Goal: Communication & Community: Share content

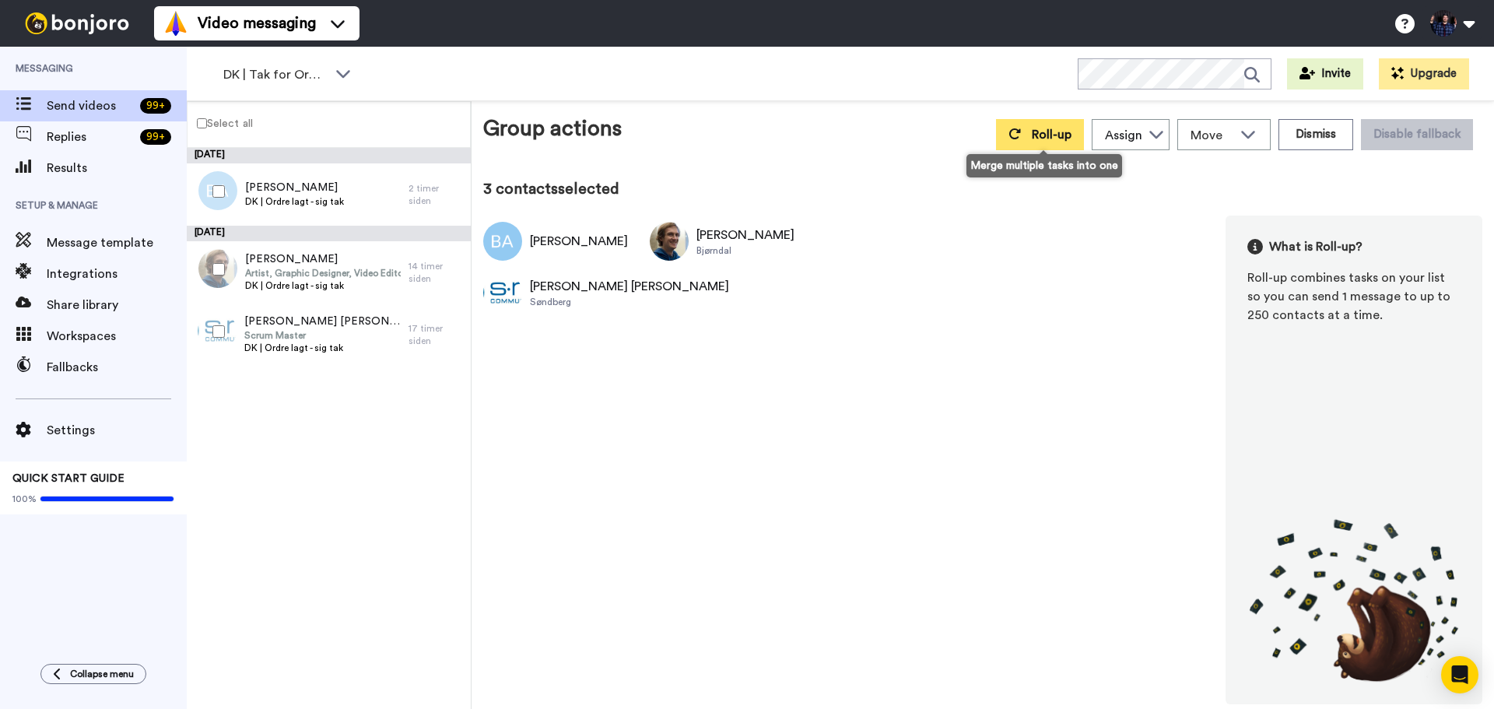
click at [1041, 126] on button "Roll-up" at bounding box center [1040, 134] width 88 height 31
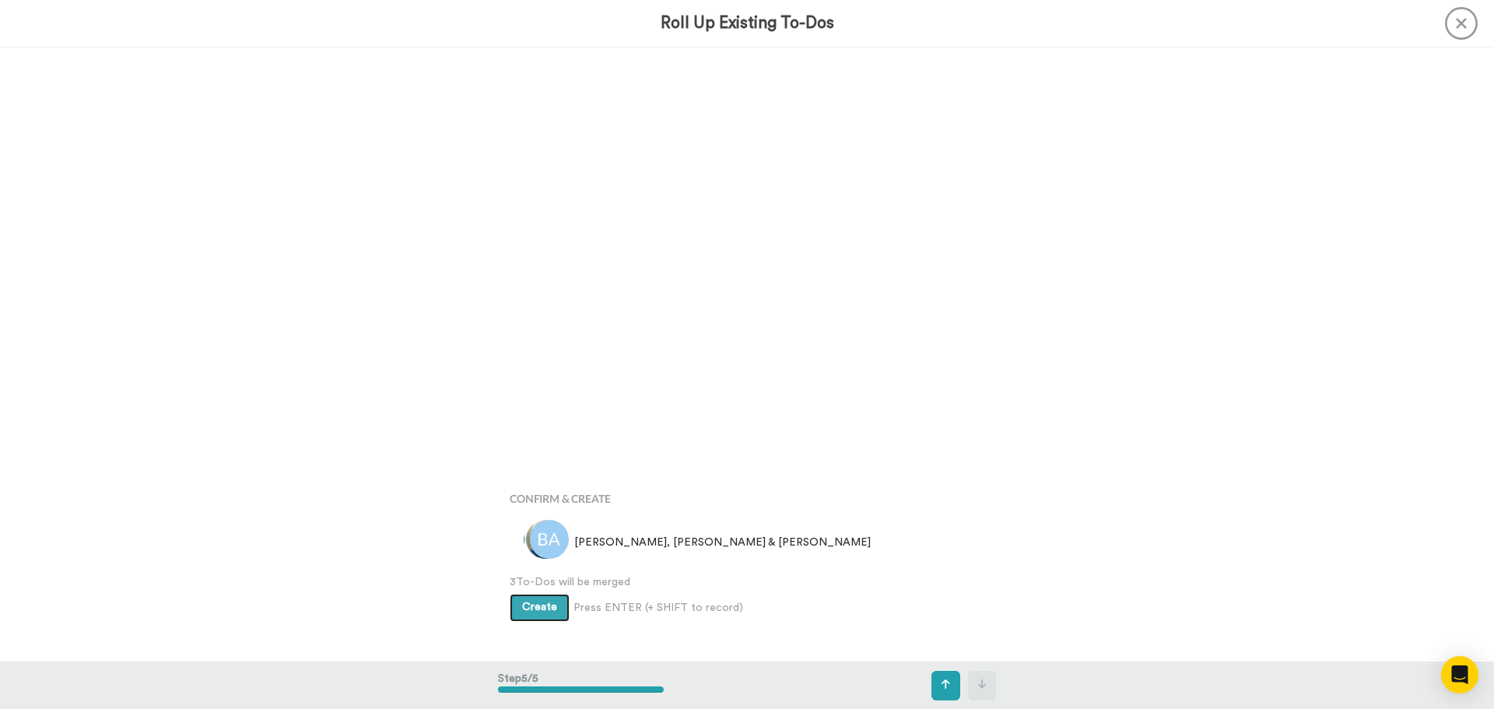
scroll to position [2458, 0]
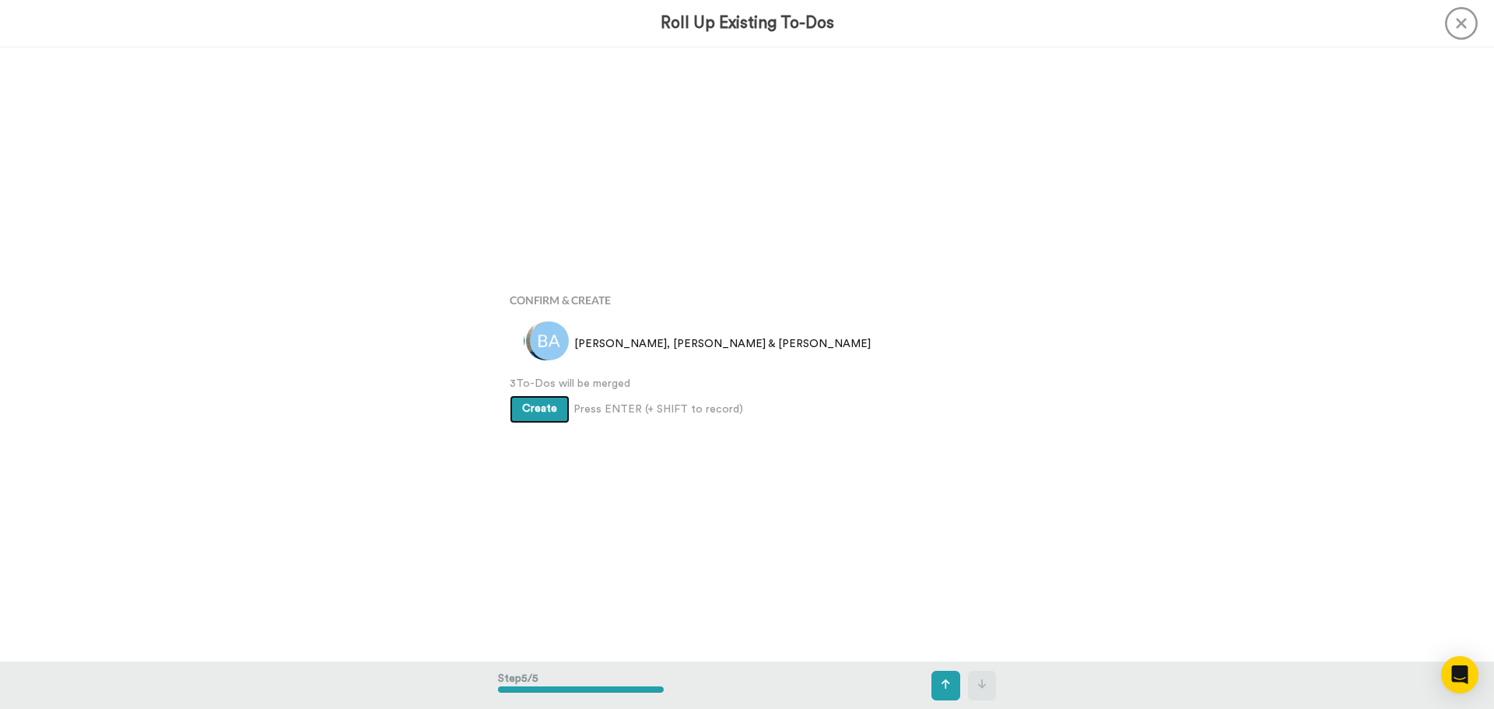
click at [517, 407] on button "Create" at bounding box center [540, 409] width 60 height 28
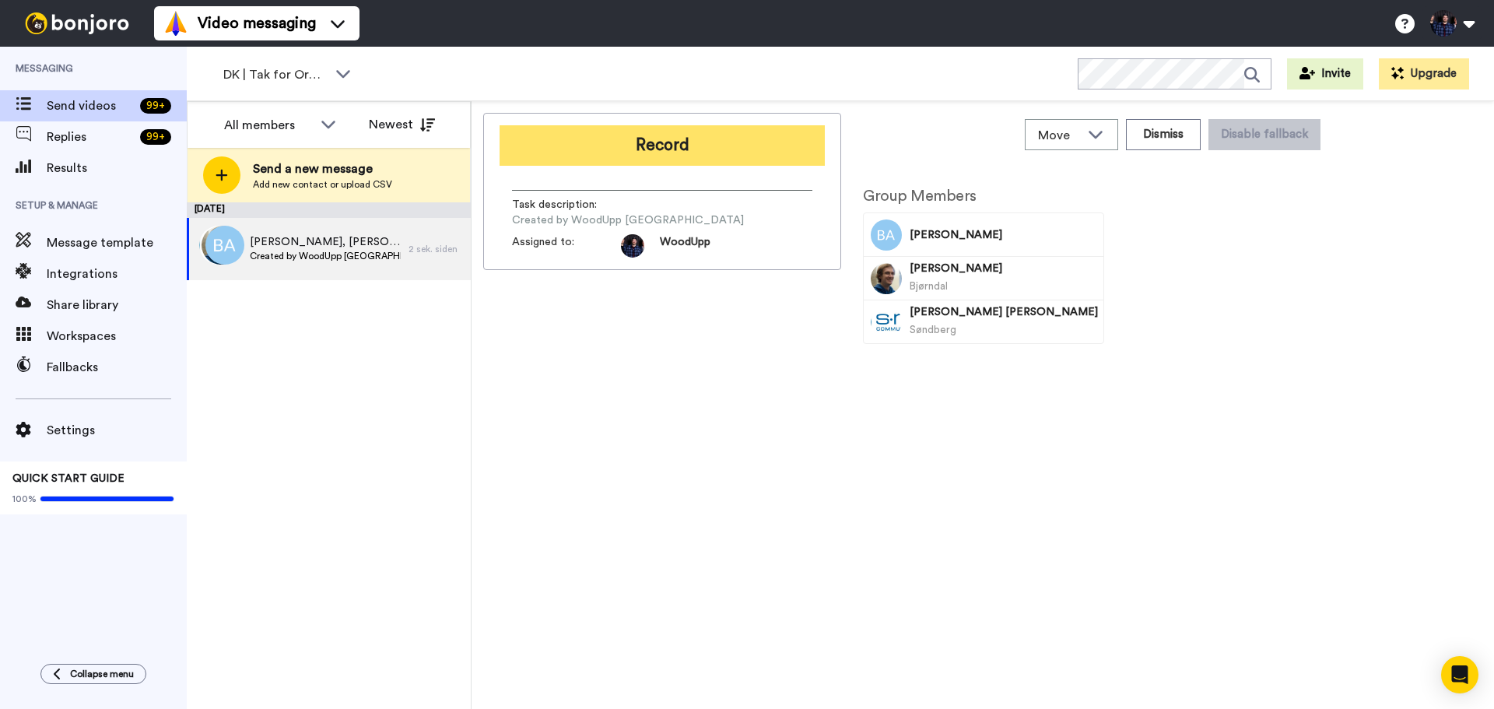
click at [724, 146] on button "Record" at bounding box center [662, 145] width 325 height 40
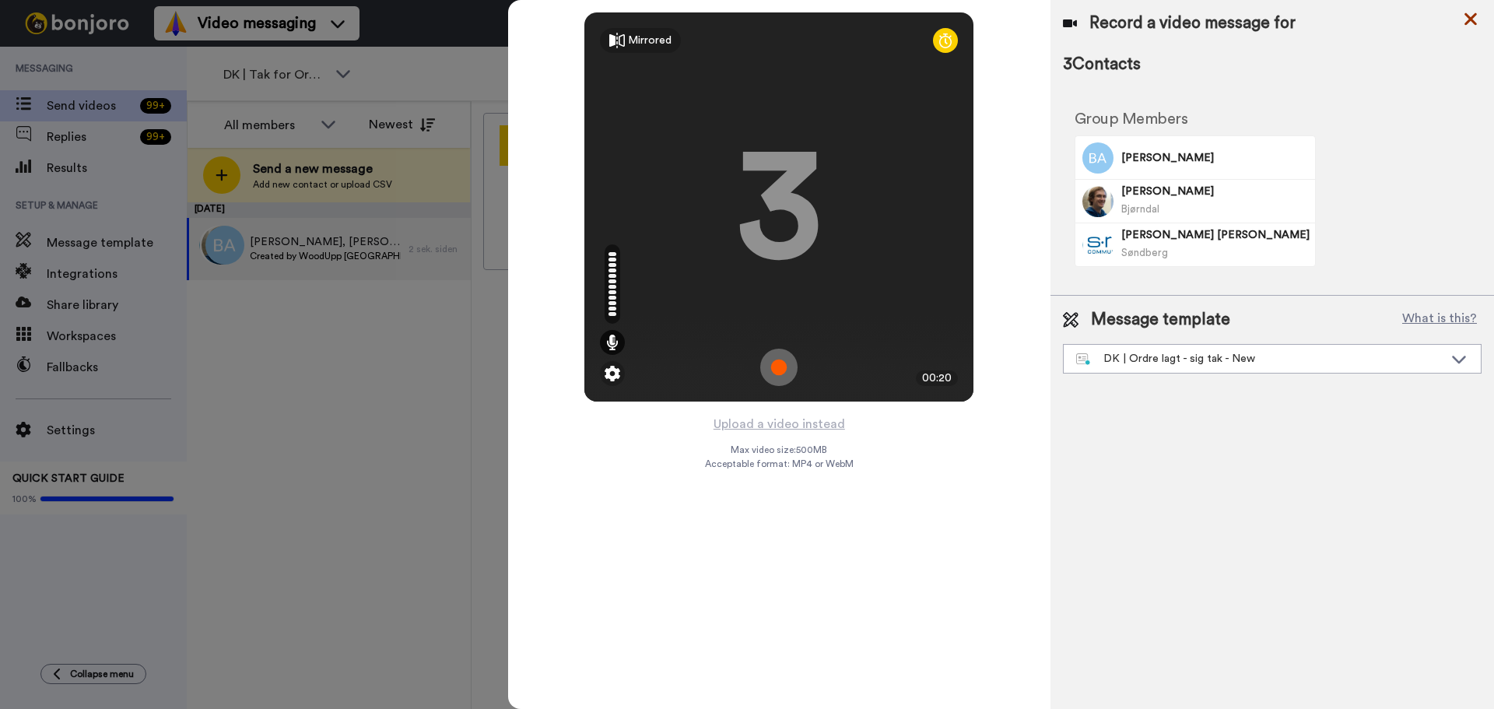
click at [1478, 25] on icon at bounding box center [1471, 18] width 16 height 19
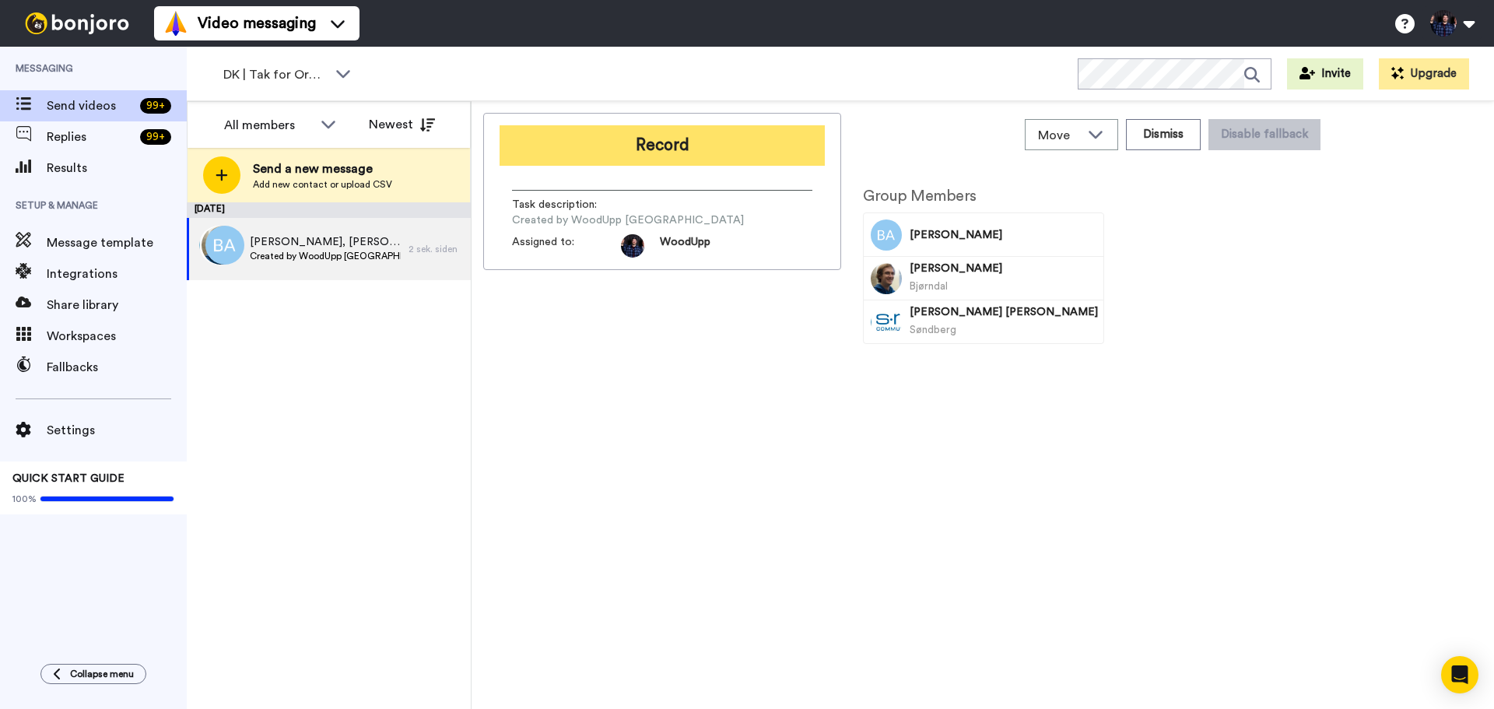
click at [714, 142] on button "Record" at bounding box center [662, 145] width 325 height 40
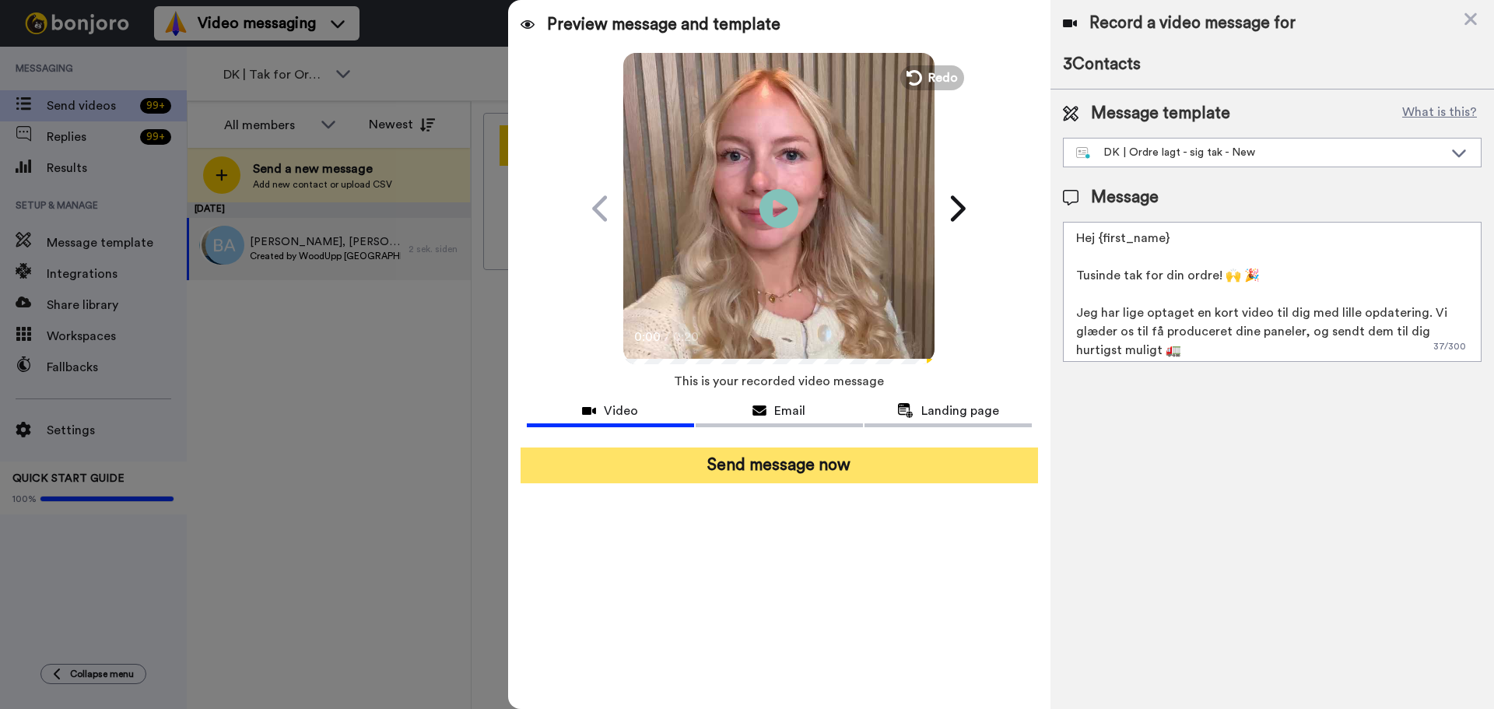
click at [891, 469] on button "Send message now" at bounding box center [780, 466] width 518 height 36
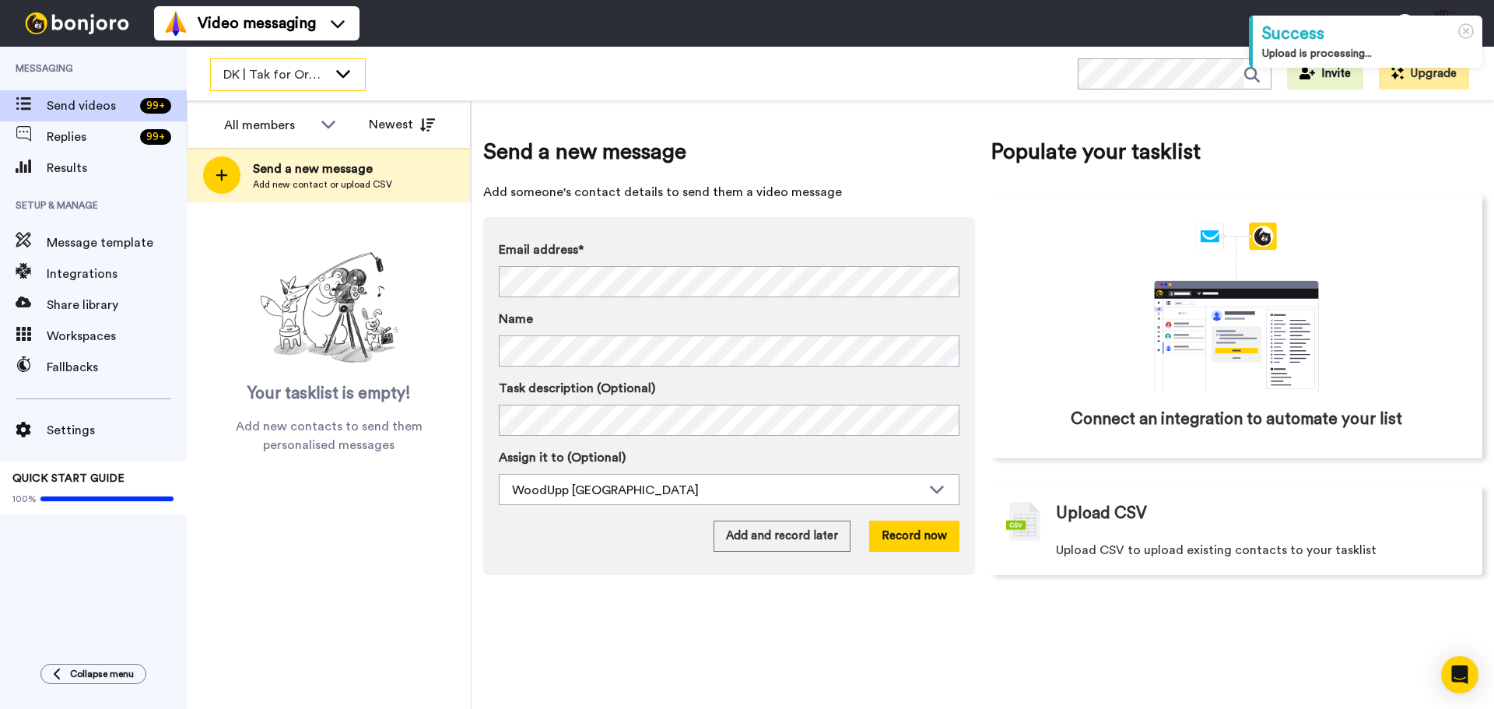
click at [328, 69] on div "DK | Tak for Ordre" at bounding box center [288, 74] width 154 height 31
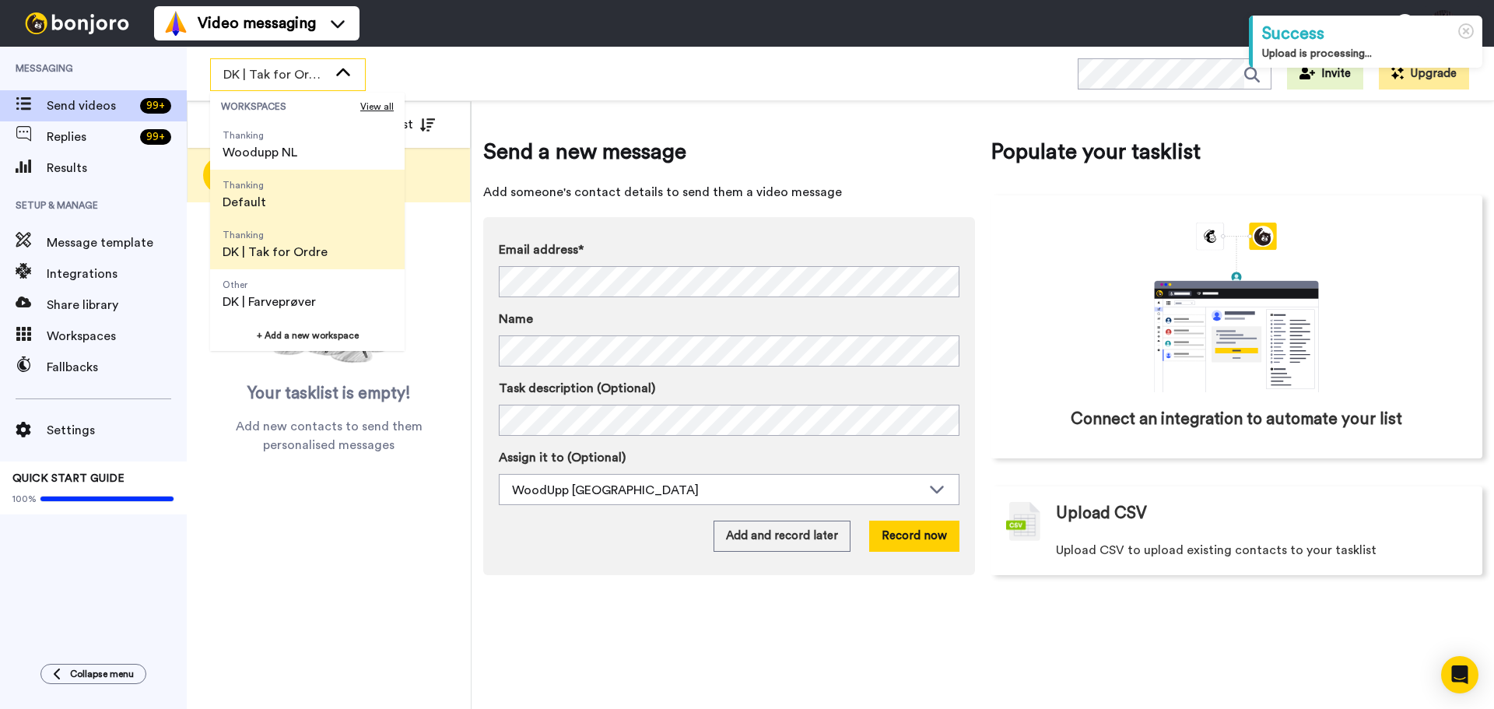
scroll to position [78, 0]
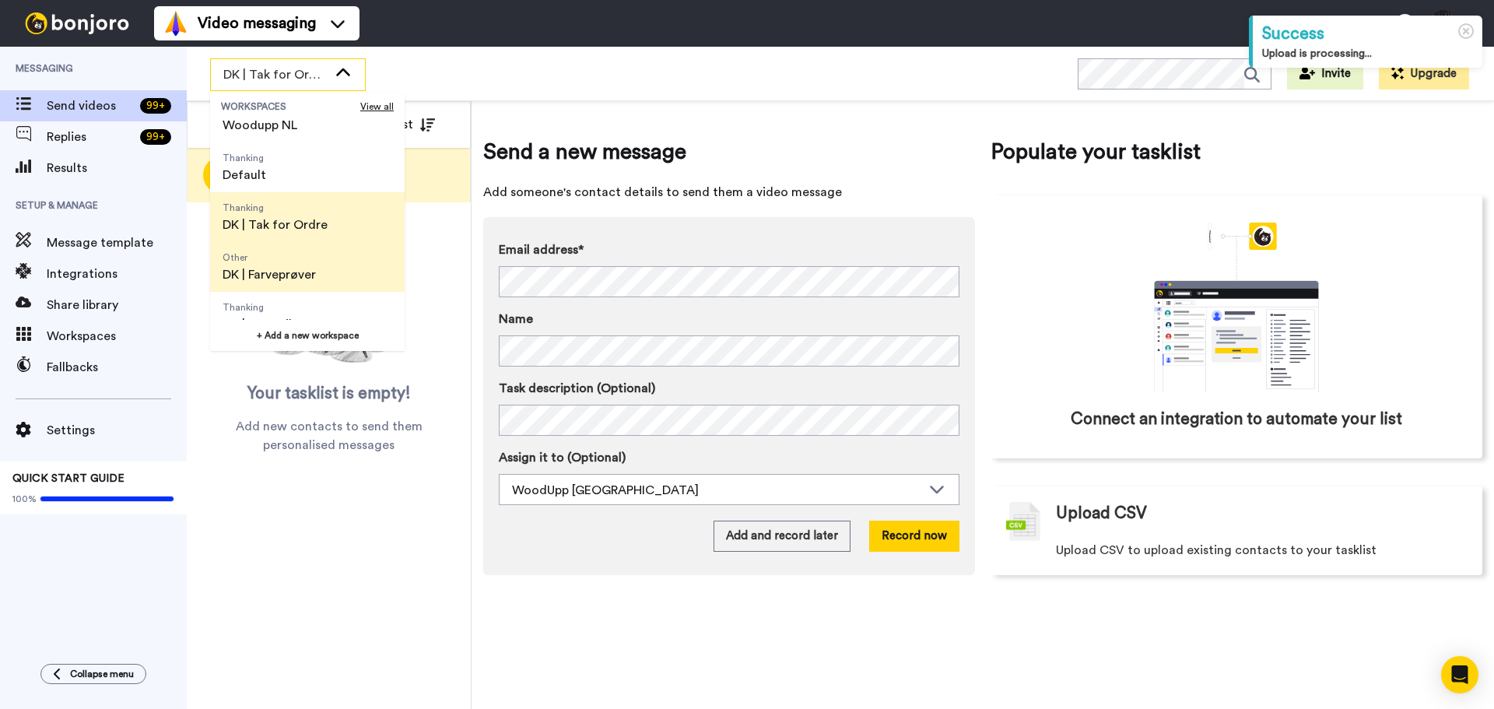
click at [326, 272] on span "Other DK | Farveprøver" at bounding box center [269, 267] width 118 height 50
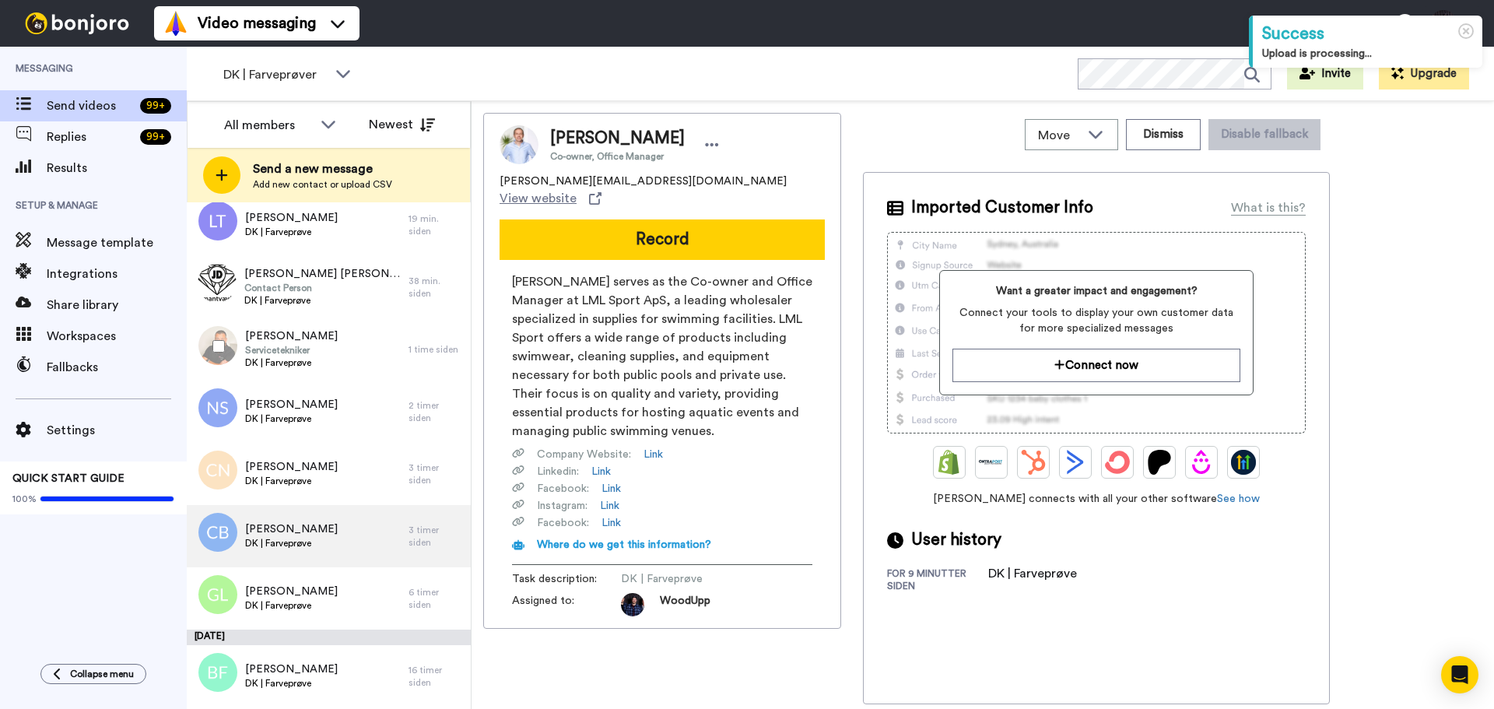
scroll to position [233, 0]
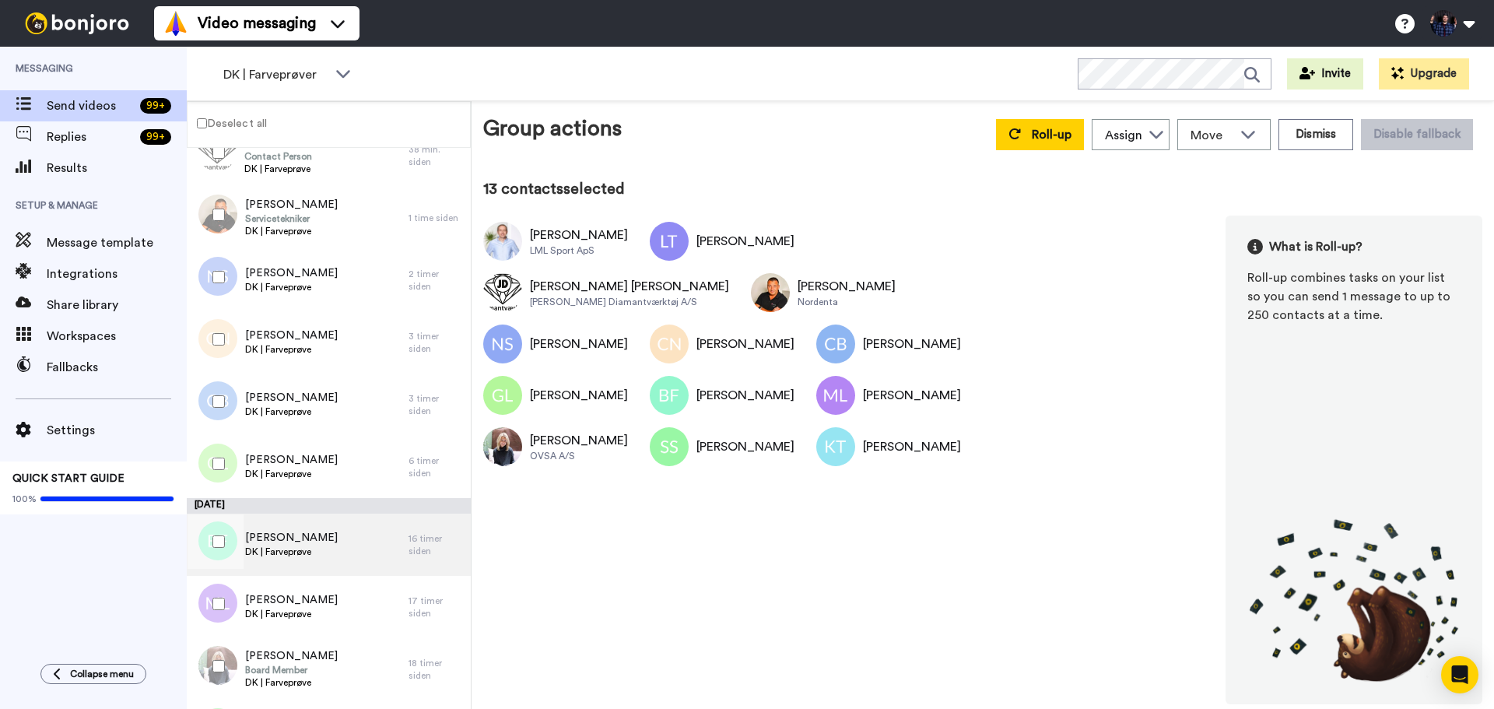
scroll to position [46, 0]
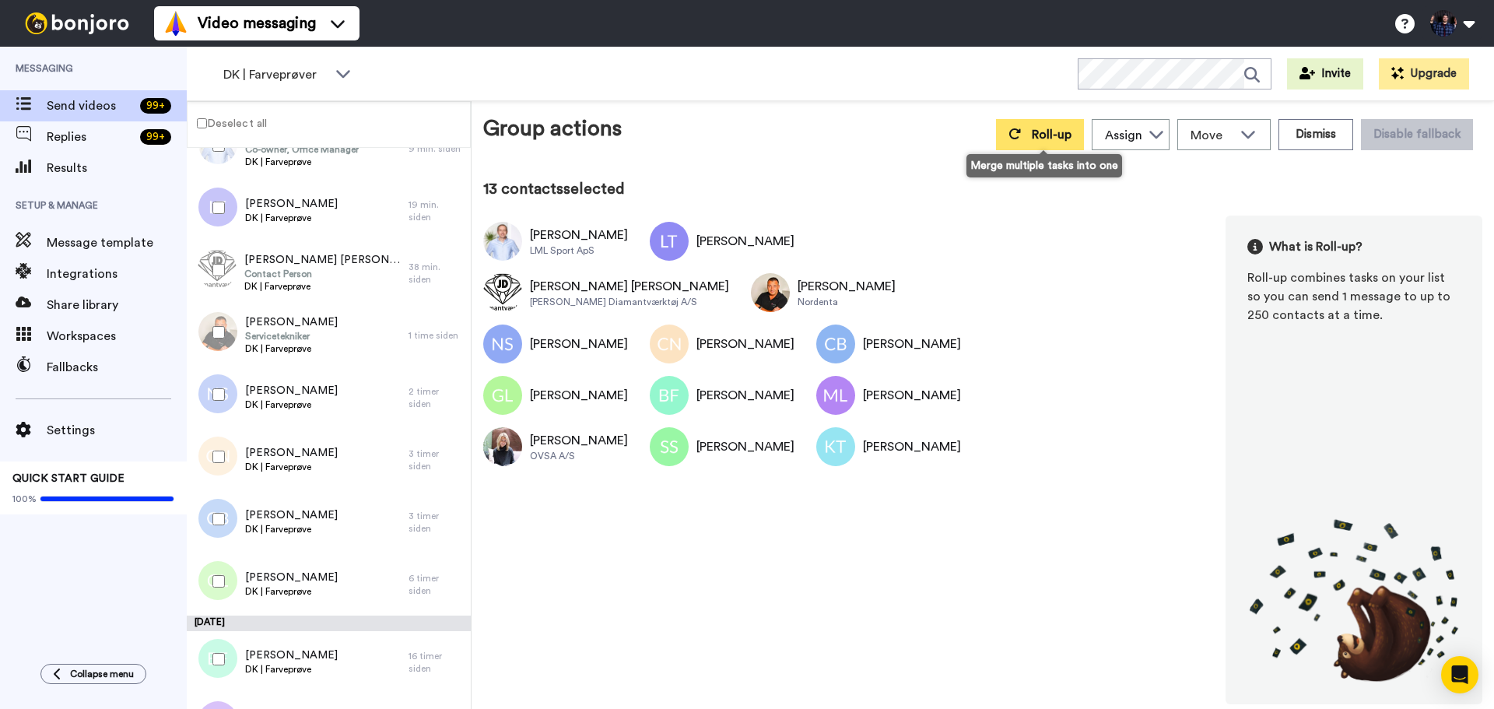
click at [1050, 134] on span "Roll-up" at bounding box center [1052, 134] width 40 height 12
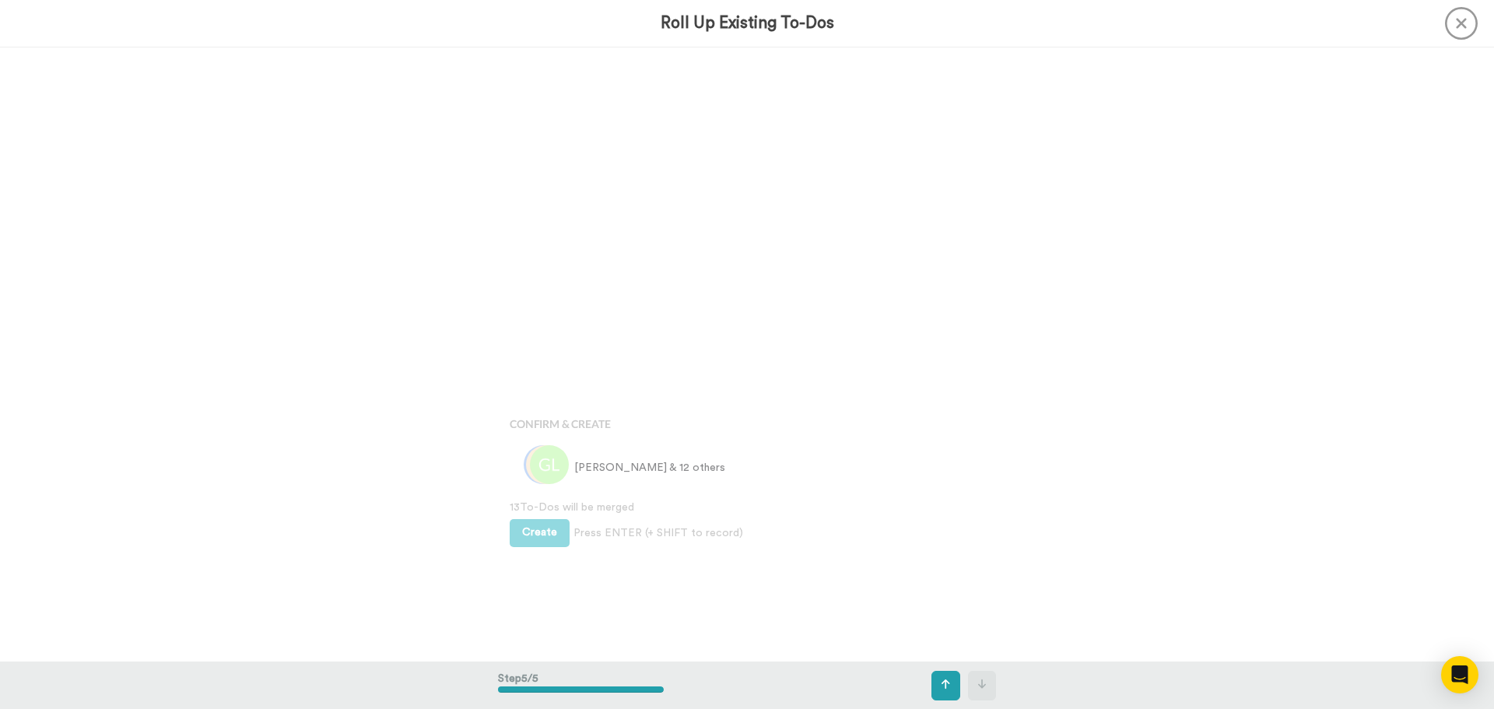
scroll to position [2458, 0]
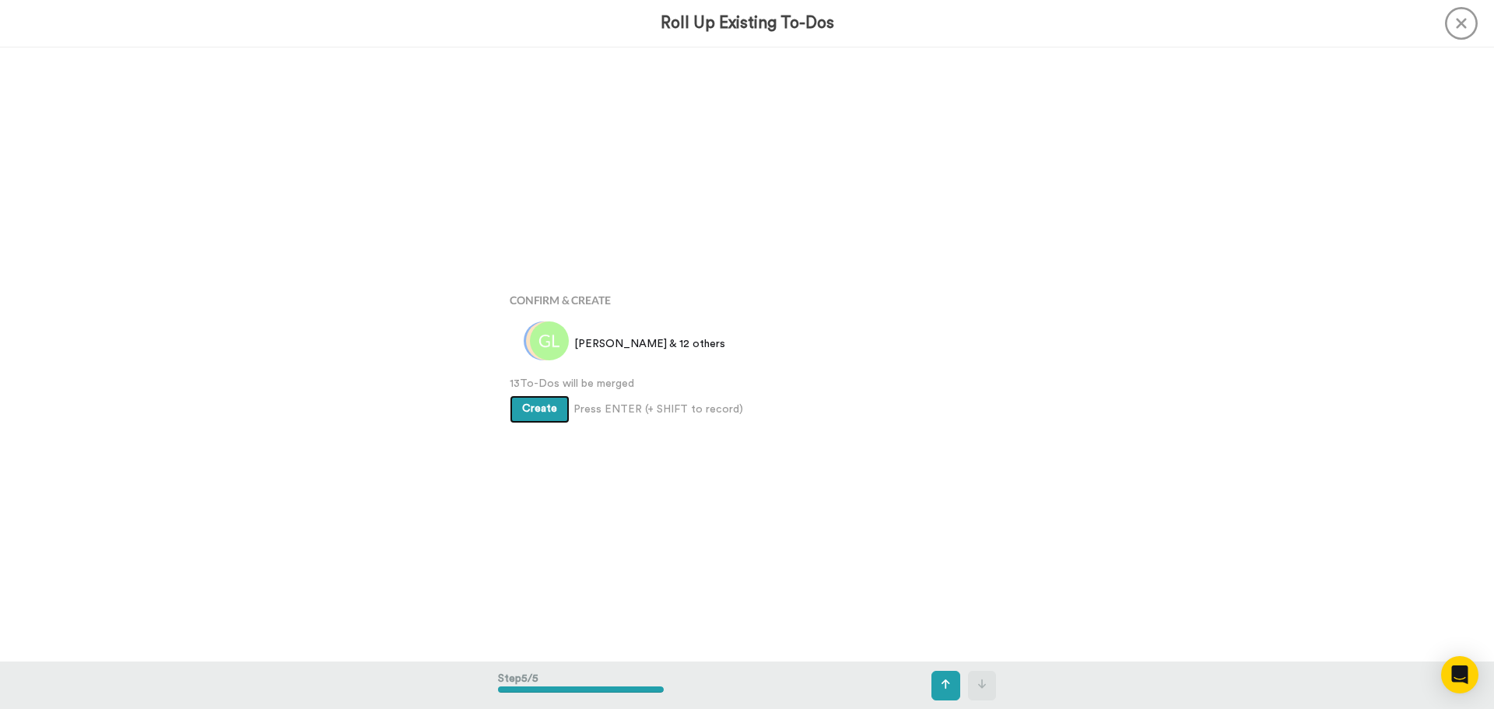
click at [541, 409] on span "Create" at bounding box center [539, 408] width 35 height 11
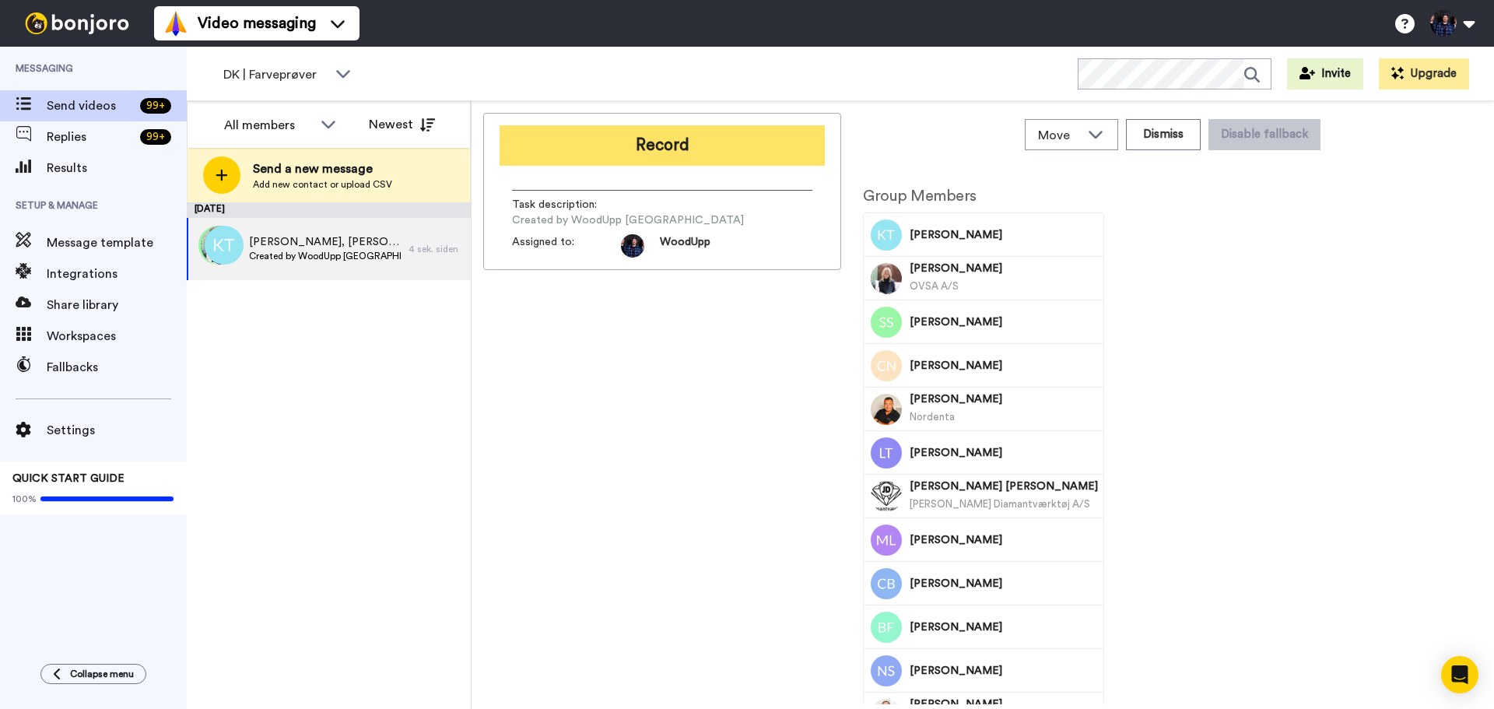
click at [710, 152] on button "Record" at bounding box center [662, 145] width 325 height 40
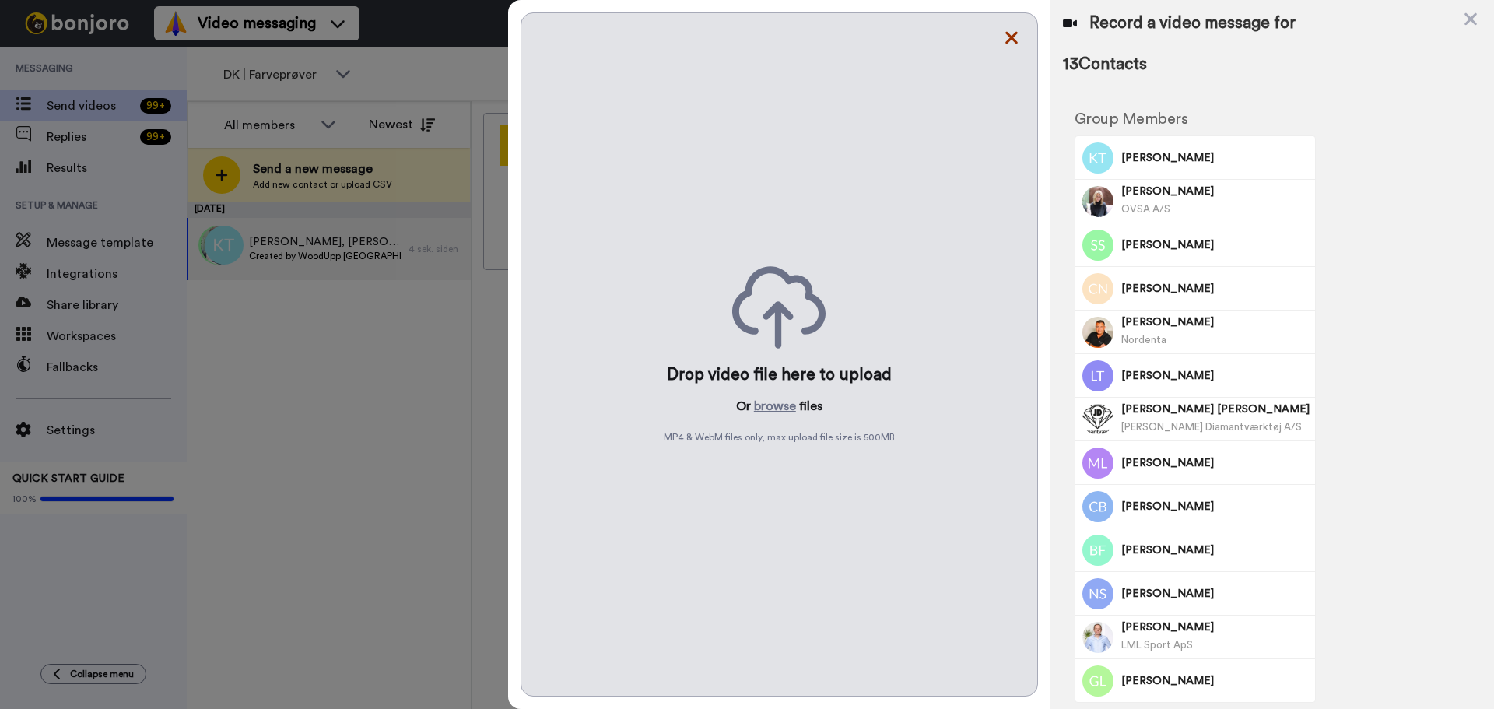
click at [1015, 31] on icon at bounding box center [1012, 37] width 16 height 19
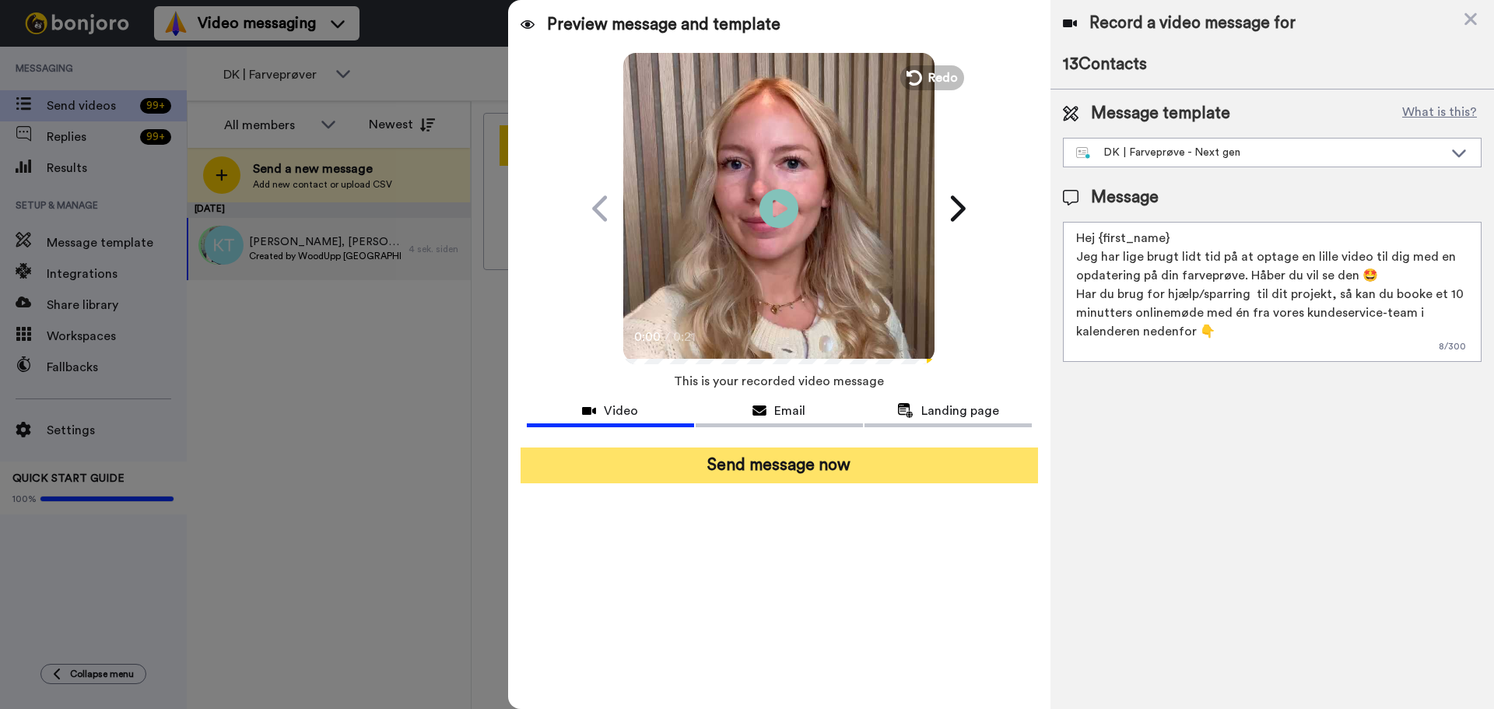
click at [882, 470] on button "Send message now" at bounding box center [780, 466] width 518 height 36
